Goal: Information Seeking & Learning: Compare options

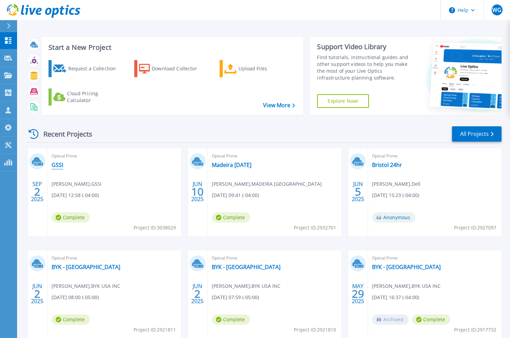
click at [56, 167] on link "GSSI" at bounding box center [58, 165] width 12 height 7
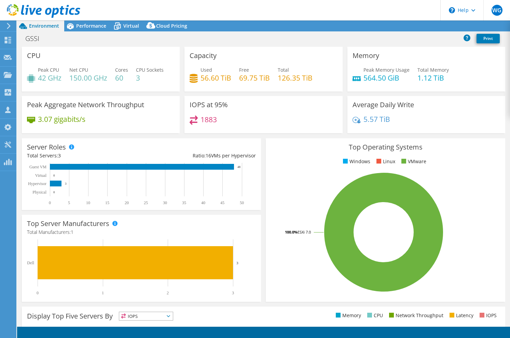
select select "USD"
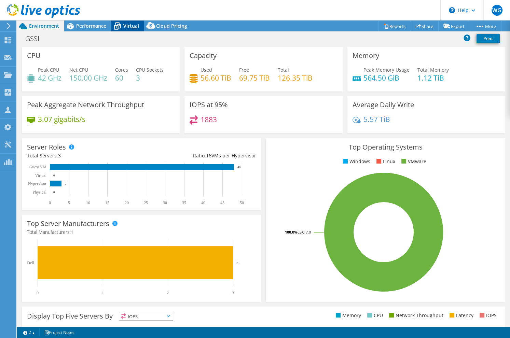
click at [131, 23] on span "Virtual" at bounding box center [131, 26] width 16 height 6
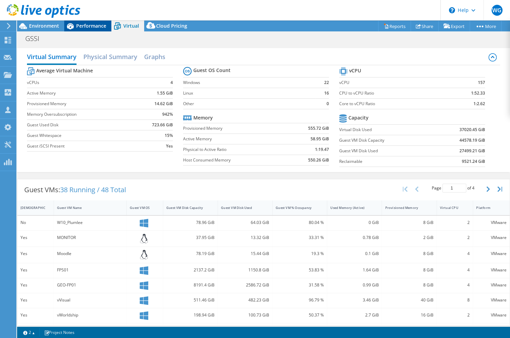
click at [92, 27] on span "Performance" at bounding box center [91, 26] width 30 height 6
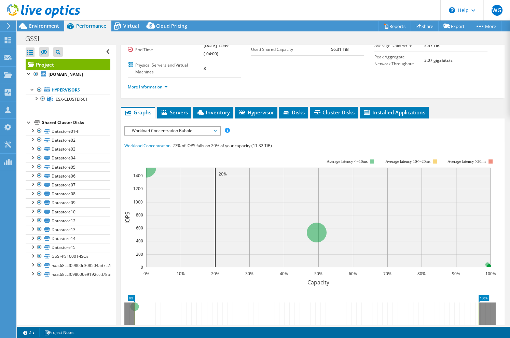
scroll to position [131, 0]
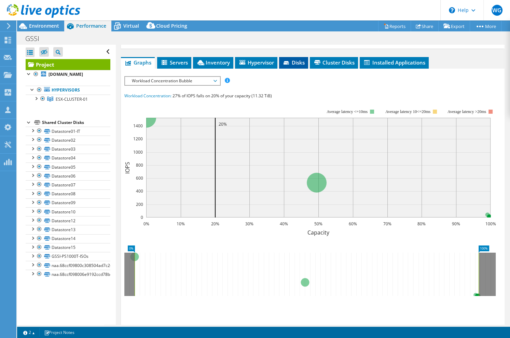
click at [286, 61] on icon at bounding box center [286, 62] width 5 height 3
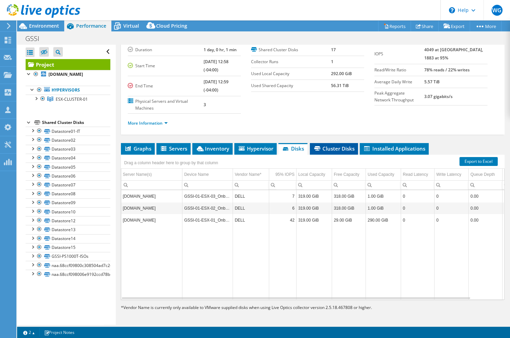
click at [340, 146] on span "Cluster Disks" at bounding box center [333, 148] width 41 height 7
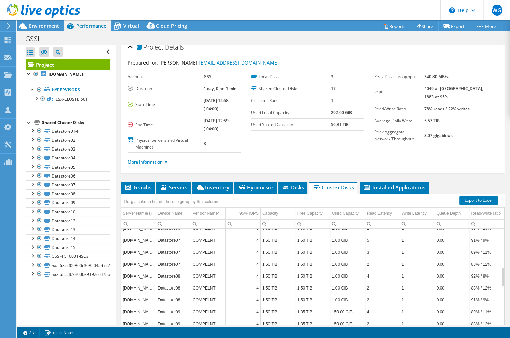
scroll to position [0, 0]
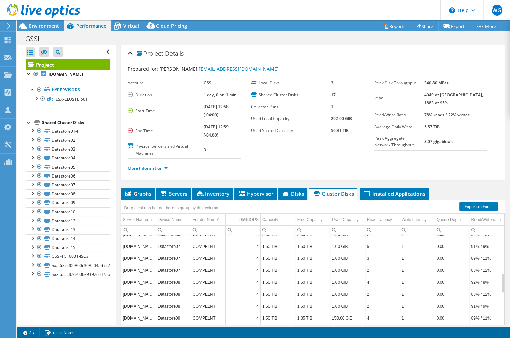
click at [198, 245] on td "COMPELNT" at bounding box center [208, 246] width 35 height 12
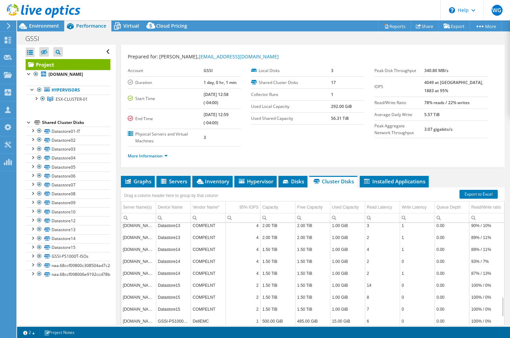
scroll to position [492, 0]
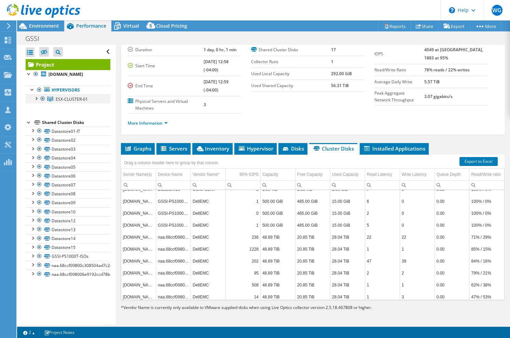
click at [38, 101] on div at bounding box center [35, 98] width 7 height 7
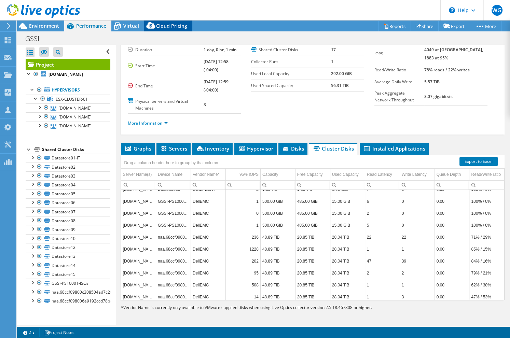
click at [181, 31] on div "Cloud Pricing" at bounding box center [168, 25] width 48 height 11
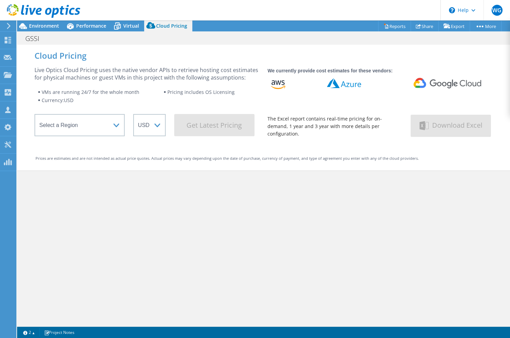
scroll to position [45, 0]
click at [34, 114] on select "Select a Region [GEOGRAPHIC_DATA] ([GEOGRAPHIC_DATA]) [GEOGRAPHIC_DATA] ([GEOGR…" at bounding box center [79, 125] width 90 height 22
click option "US West ([US_STATE])" at bounding box center [0, 0] width 0 height 0
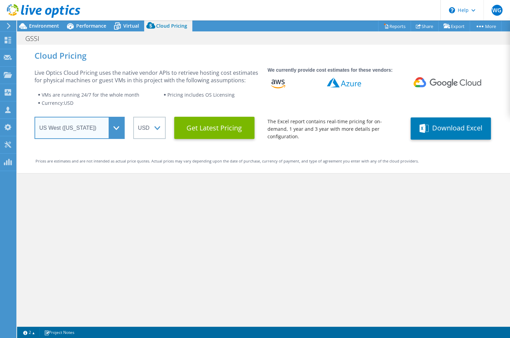
click at [34, 117] on select "Select a Region [GEOGRAPHIC_DATA] ([GEOGRAPHIC_DATA]) [GEOGRAPHIC_DATA] ([GEOGR…" at bounding box center [79, 128] width 90 height 22
select select "USEast"
click option "US East ([US_STATE])" at bounding box center [0, 0] width 0 height 0
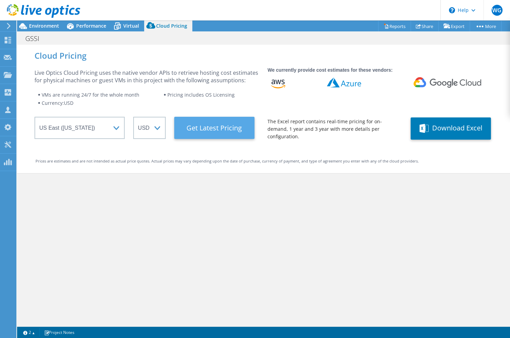
click at [219, 124] on Latest "Get Latest Pricing" at bounding box center [214, 128] width 80 height 22
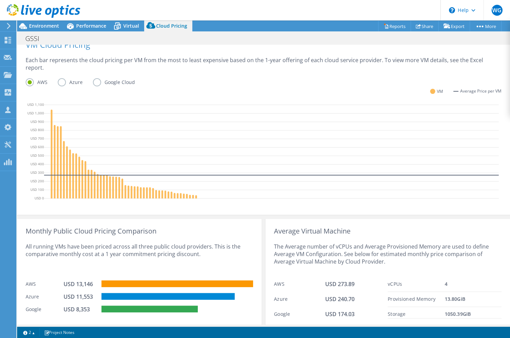
scroll to position [185, 0]
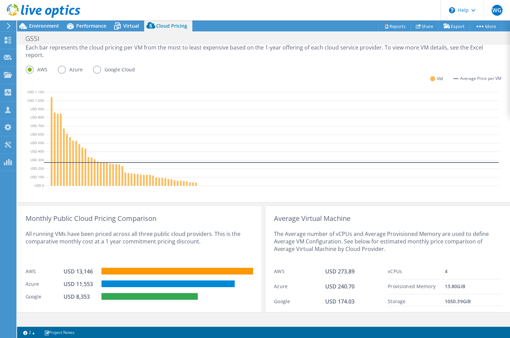
click at [62, 66] on label "Azure" at bounding box center [75, 70] width 35 height 8
click at [0, 0] on input "Azure" at bounding box center [0, 0] width 0 height 0
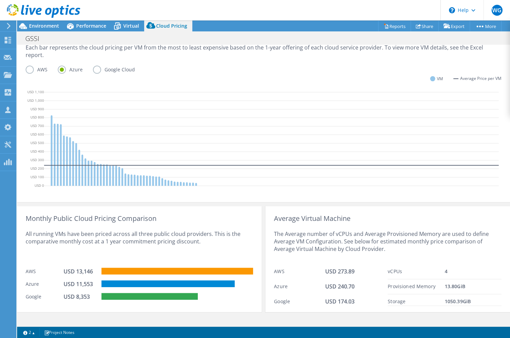
click at [96, 66] on label "Google Cloud" at bounding box center [119, 70] width 52 height 8
click at [0, 0] on input "Google Cloud" at bounding box center [0, 0] width 0 height 0
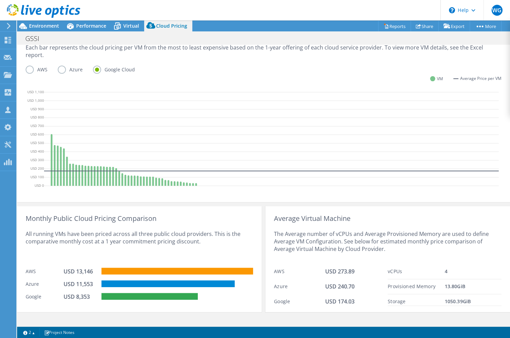
click at [173, 47] on div "Each bar represents the cloud pricing per VM from the most to least expensive b…" at bounding box center [264, 55] width 476 height 22
drag, startPoint x: 279, startPoint y: 45, endPoint x: 125, endPoint y: 47, distance: 154.1
click at [125, 47] on div "Each bar represents the cloud pricing per VM from the most to least expensive b…" at bounding box center [264, 55] width 476 height 22
click at [284, 47] on div "Each bar represents the cloud pricing per VM from the most to least expensive b…" at bounding box center [264, 55] width 476 height 22
drag, startPoint x: 298, startPoint y: 45, endPoint x: 123, endPoint y: 50, distance: 174.9
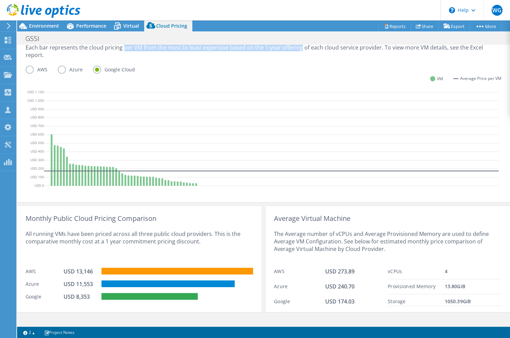
click at [123, 50] on div "Each bar represents the cloud pricing per VM from the most to least expensive b…" at bounding box center [264, 55] width 476 height 22
click at [285, 47] on div "Each bar represents the cloud pricing per VM from the most to least expensive b…" at bounding box center [264, 55] width 476 height 22
drag, startPoint x: 302, startPoint y: 46, endPoint x: 133, endPoint y: 47, distance: 168.7
click at [133, 47] on div "Each bar represents the cloud pricing per VM from the most to least expensive b…" at bounding box center [264, 55] width 476 height 22
click at [128, 22] on div "Virtual" at bounding box center [127, 25] width 33 height 11
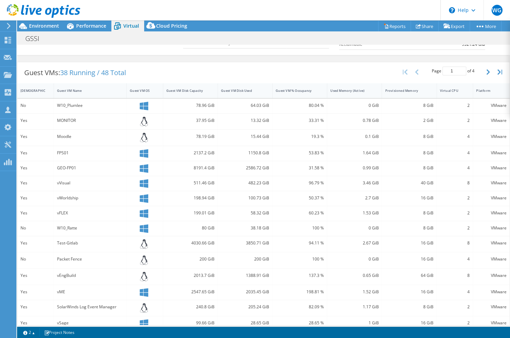
scroll to position [125, 0]
